Goal: Find specific page/section: Find specific page/section

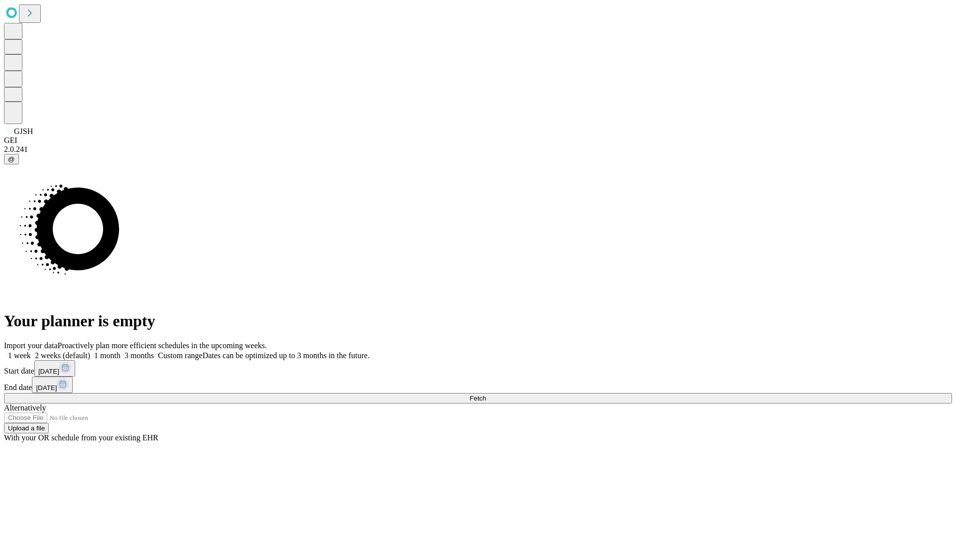
click at [486, 394] on span "Fetch" at bounding box center [478, 397] width 16 height 7
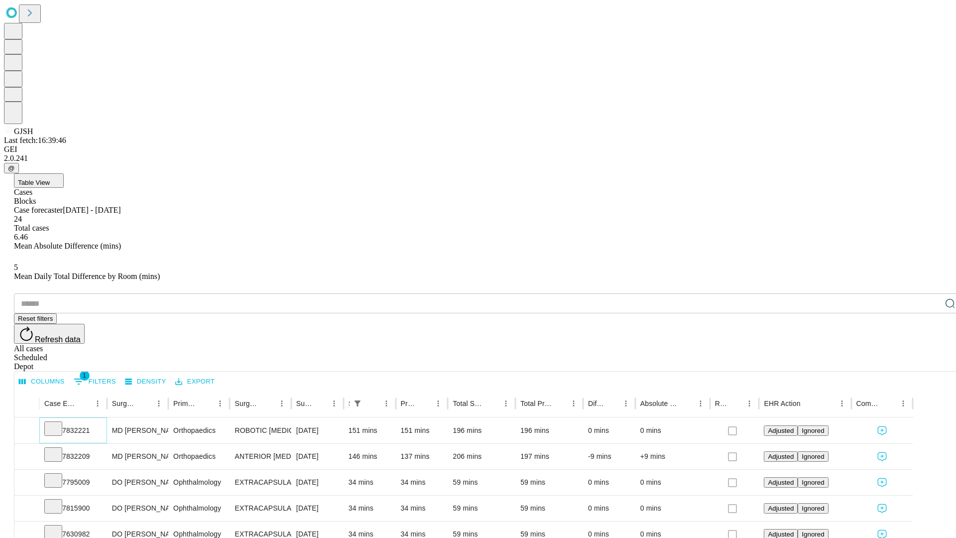
click at [58, 423] on icon at bounding box center [53, 428] width 10 height 10
